Goal: Task Accomplishment & Management: Use online tool/utility

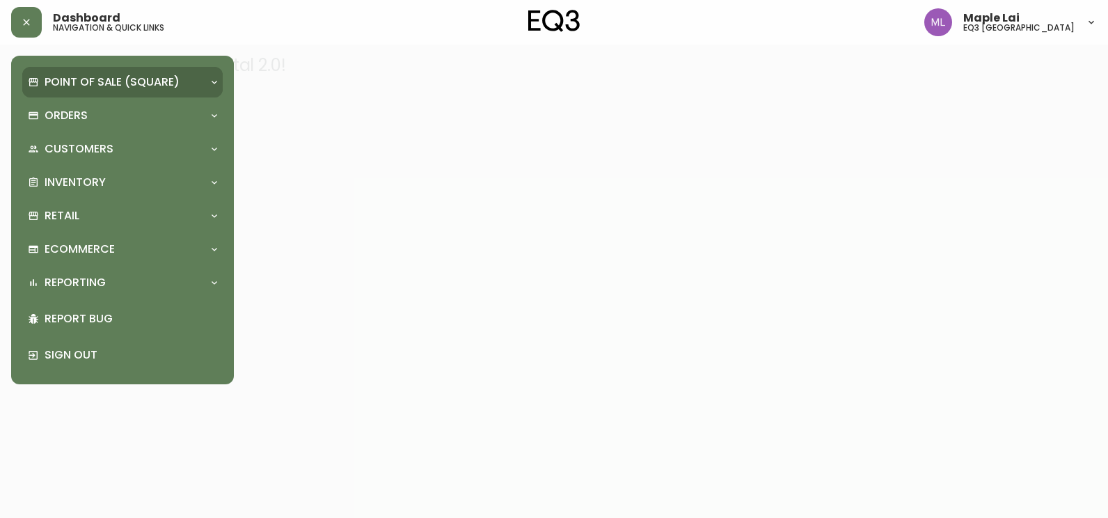
click at [112, 77] on p "Point of Sale (Square)" at bounding box center [112, 81] width 135 height 15
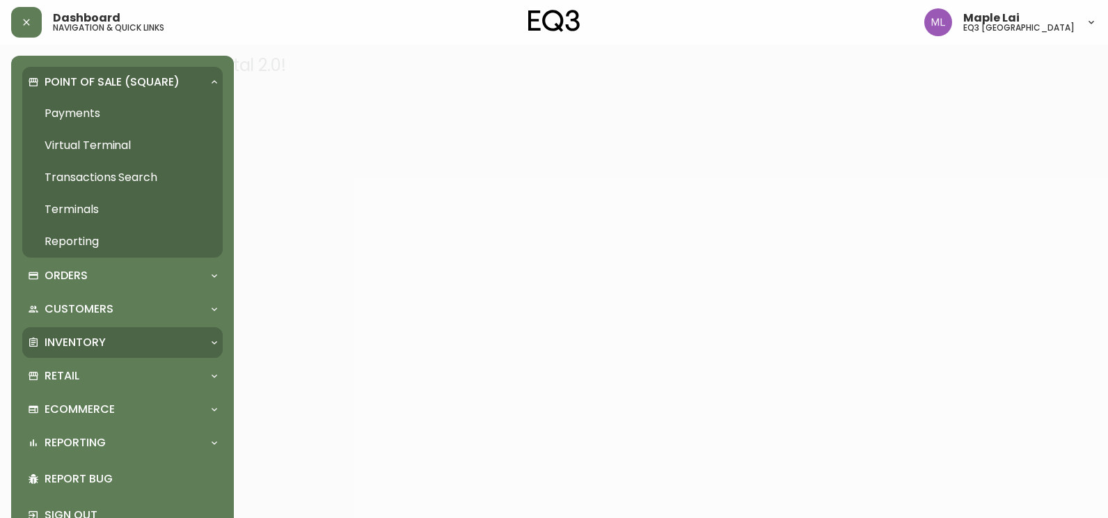
click at [104, 341] on p "Inventory" at bounding box center [75, 342] width 61 height 15
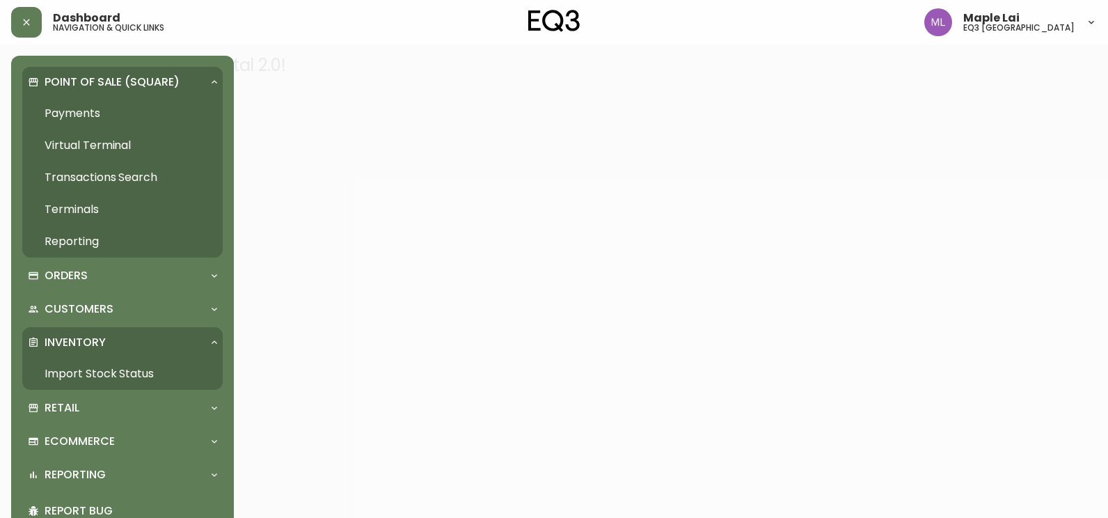
click at [121, 368] on link "Import Stock Status" at bounding box center [122, 374] width 200 height 32
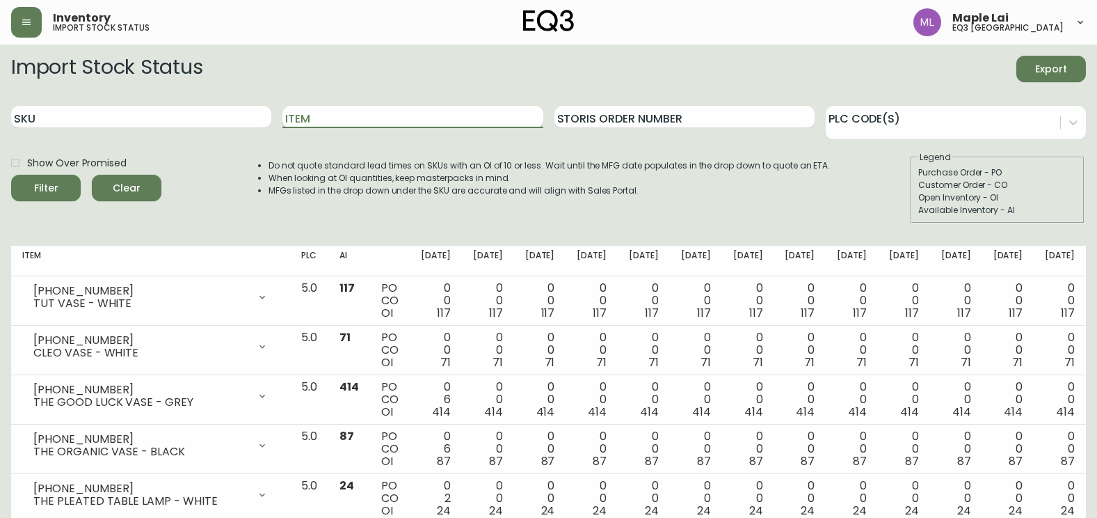
click at [335, 118] on input "Item" at bounding box center [412, 117] width 260 height 22
type input "FIKA"
click at [11, 175] on button "Filter" at bounding box center [46, 188] width 70 height 26
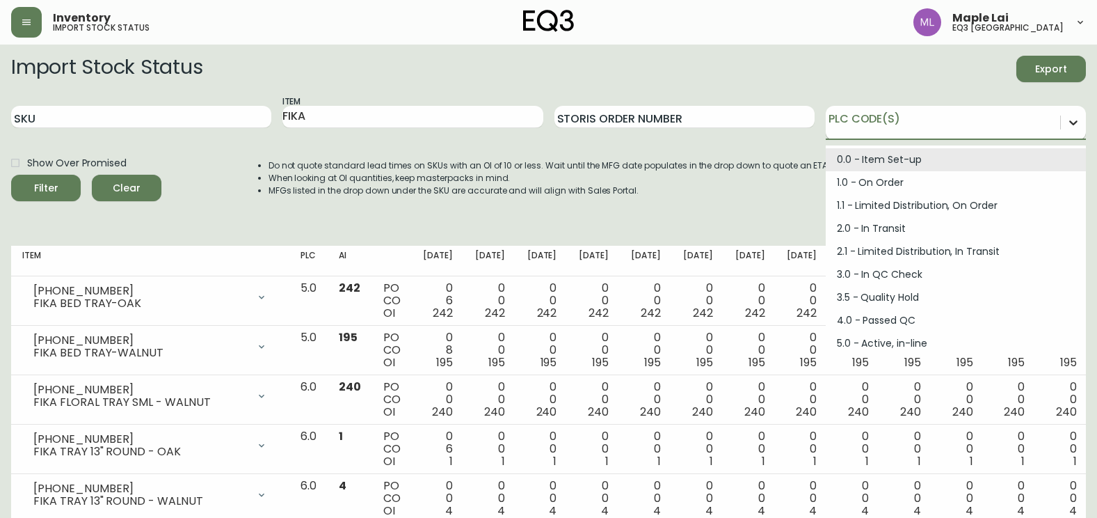
click at [1073, 124] on icon at bounding box center [1073, 122] width 8 height 5
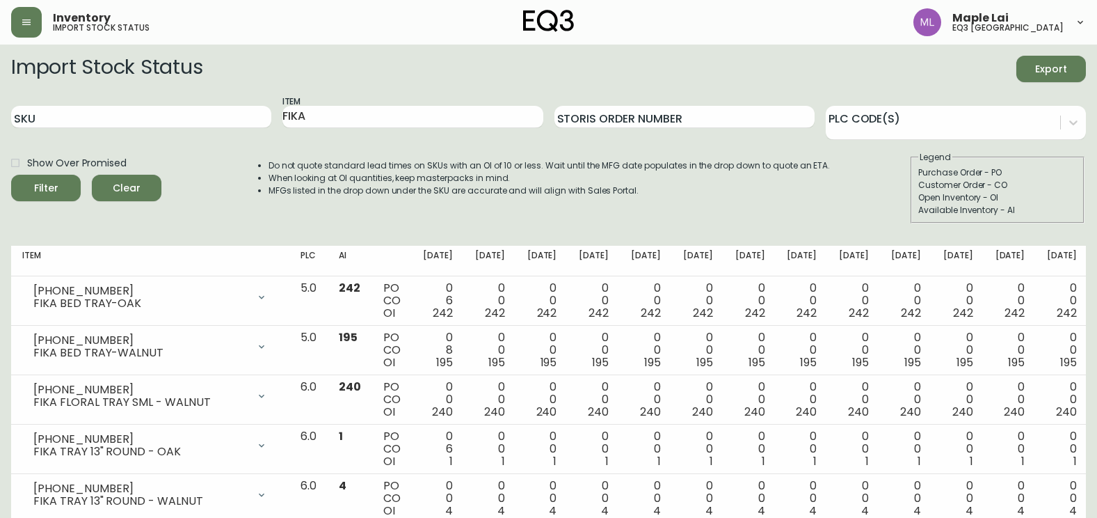
click at [747, 200] on div "Do not quote standard lead times on SKUs with an OI of 10 or less. Wait until t…" at bounding box center [536, 187] width 590 height 72
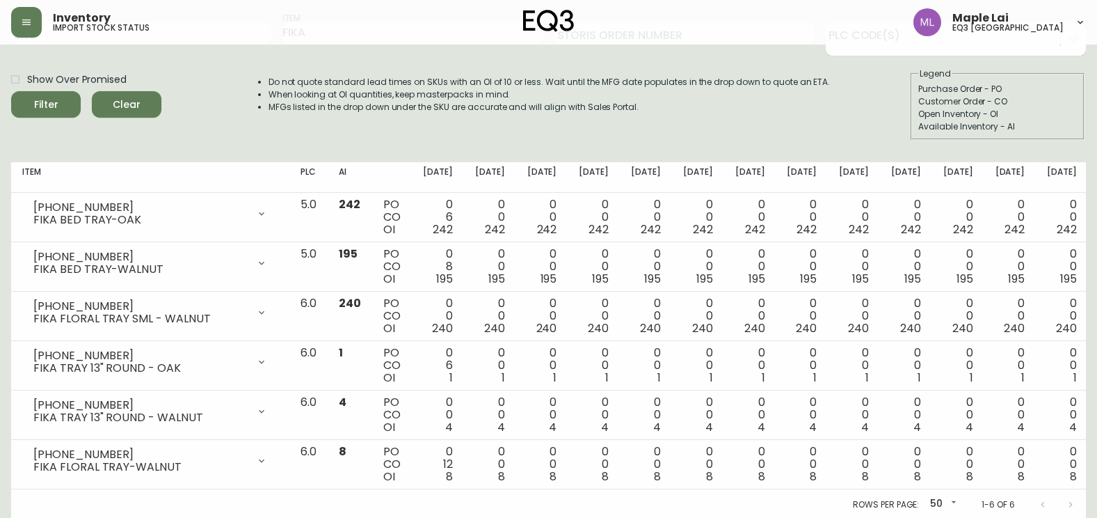
scroll to position [86, 0]
